Goal: Task Accomplishment & Management: Manage account settings

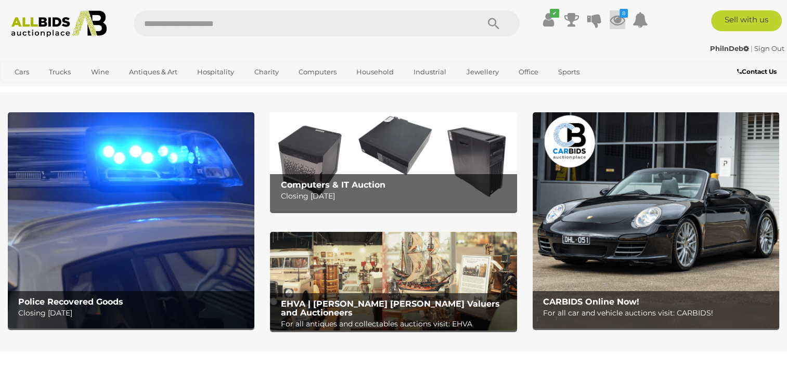
click at [620, 19] on icon at bounding box center [617, 19] width 16 height 19
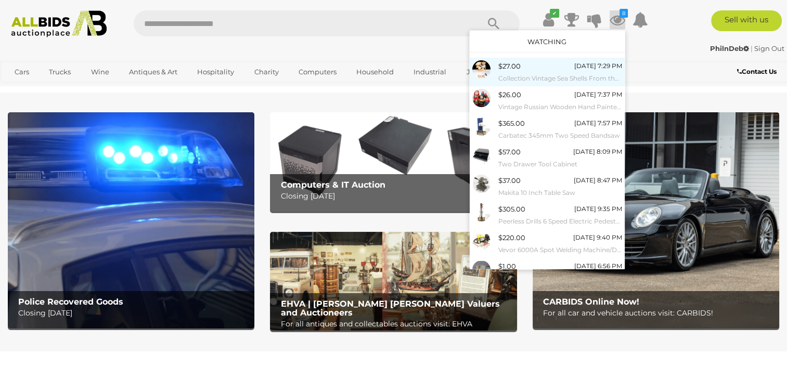
click at [507, 69] on span "$27.00" at bounding box center [509, 66] width 22 height 8
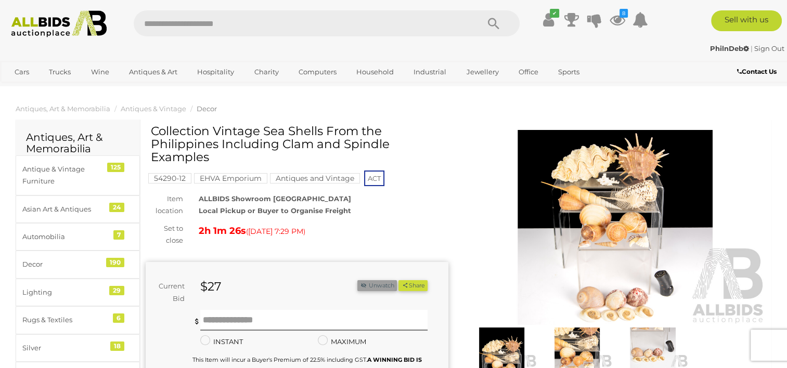
click at [369, 283] on button "Unwatch" at bounding box center [377, 285] width 40 height 11
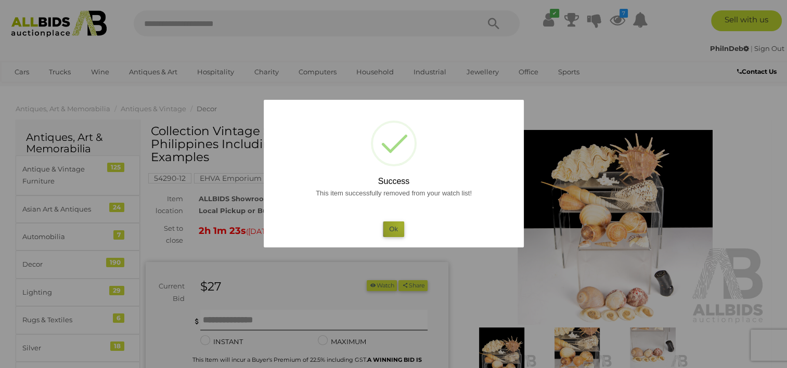
click at [400, 225] on button "Ok" at bounding box center [393, 228] width 21 height 15
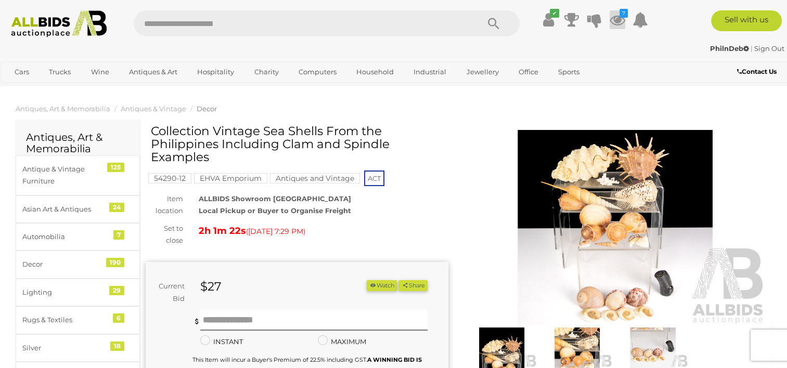
click at [613, 23] on icon at bounding box center [617, 19] width 16 height 19
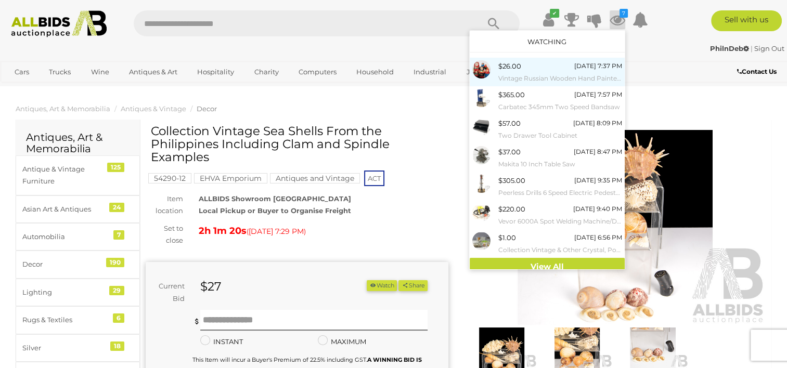
click at [523, 73] on small "Vintage Russian Wooden Hand Painted Babushka Doll with Seven Layers" at bounding box center [560, 78] width 124 height 11
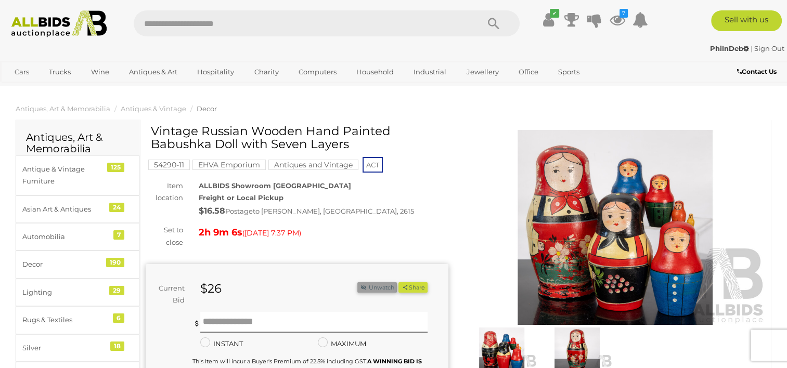
click at [371, 289] on button "Unwatch" at bounding box center [377, 287] width 40 height 11
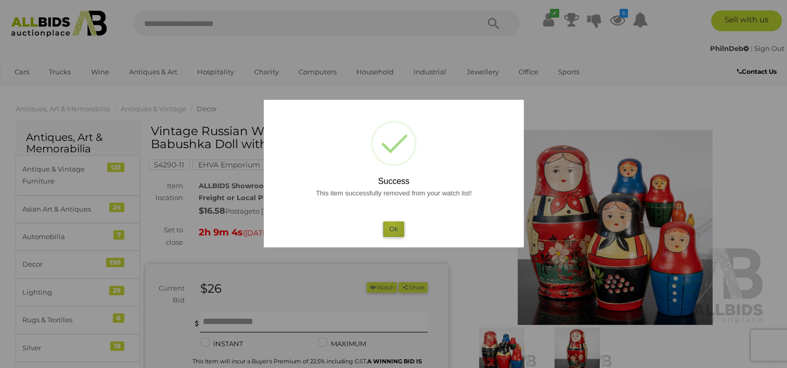
click at [391, 224] on button "Ok" at bounding box center [393, 228] width 21 height 15
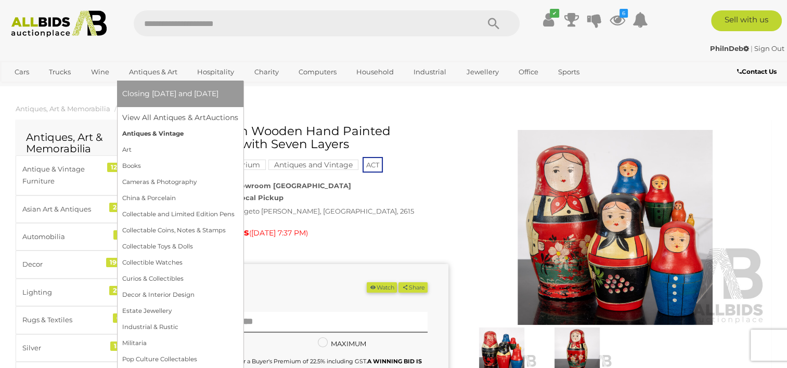
click at [154, 132] on link "Antiques & Vintage" at bounding box center [180, 134] width 116 height 16
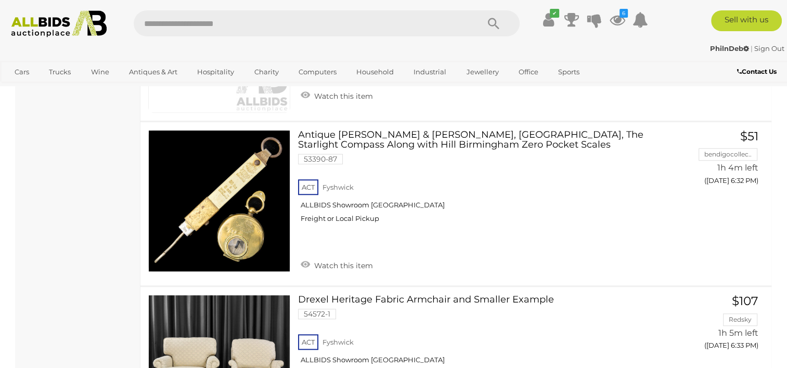
scroll to position [780, 0]
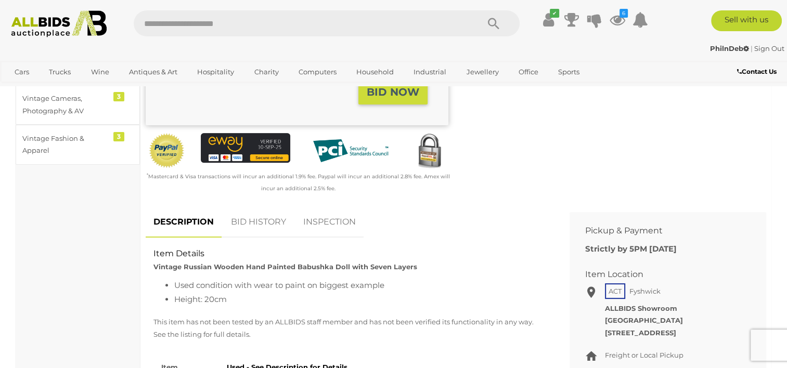
scroll to position [312, 0]
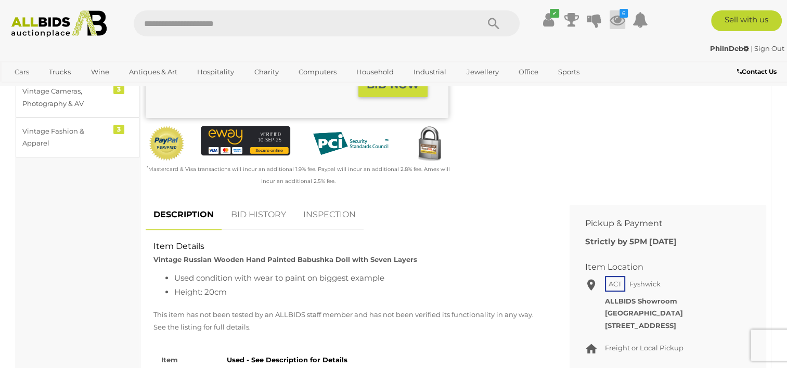
click at [617, 15] on icon at bounding box center [617, 19] width 16 height 19
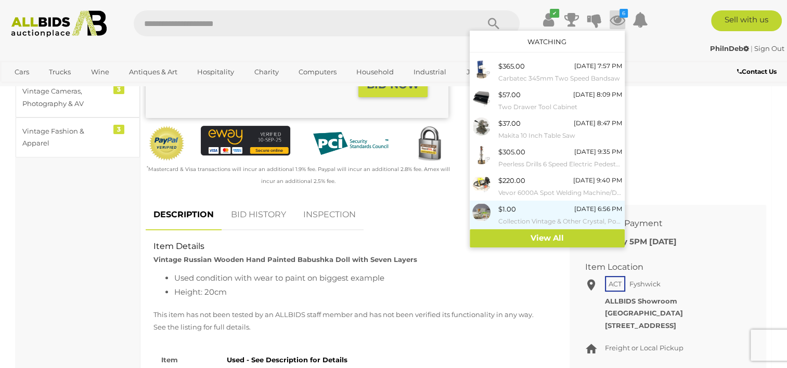
click at [541, 216] on small "Collection Vintage & Other Crystal, Porcelain and More Including Three Pieces C…" at bounding box center [560, 221] width 124 height 11
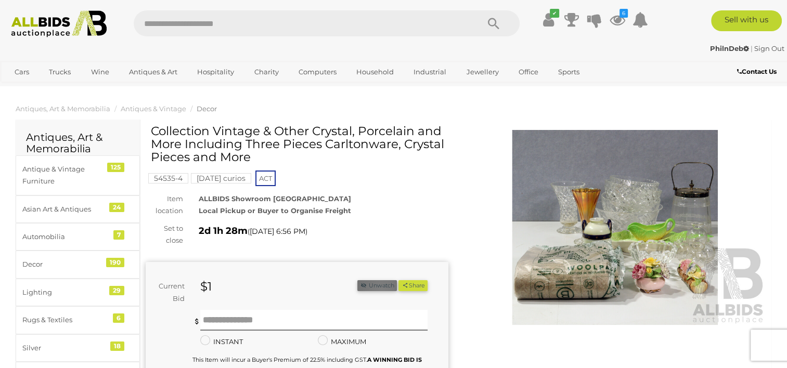
click at [379, 289] on button "Unwatch" at bounding box center [377, 285] width 40 height 11
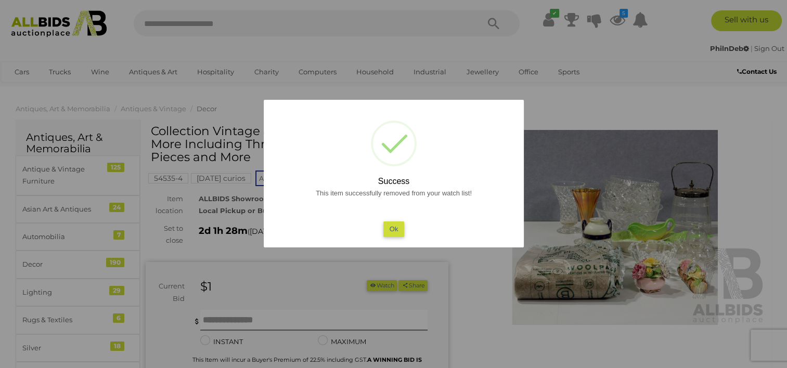
click at [395, 229] on button "Ok" at bounding box center [393, 228] width 21 height 15
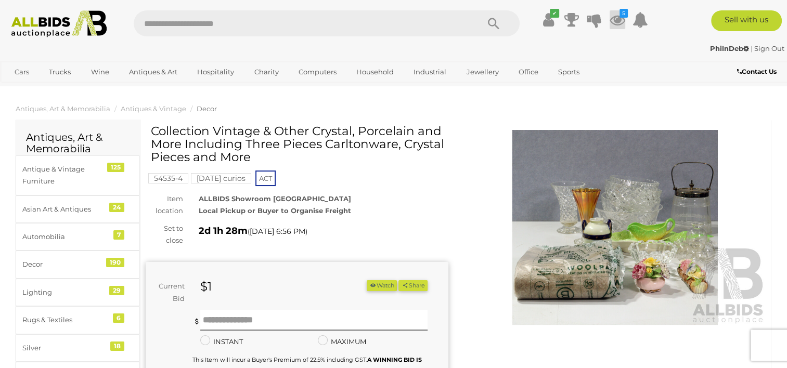
click at [613, 21] on icon at bounding box center [617, 19] width 16 height 19
